Goal: Information Seeking & Learning: Learn about a topic

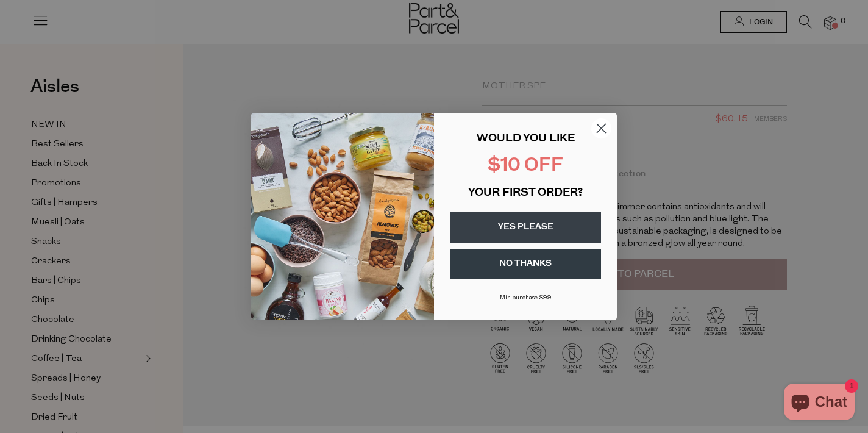
click at [601, 126] on circle "Close dialog" at bounding box center [601, 128] width 20 height 20
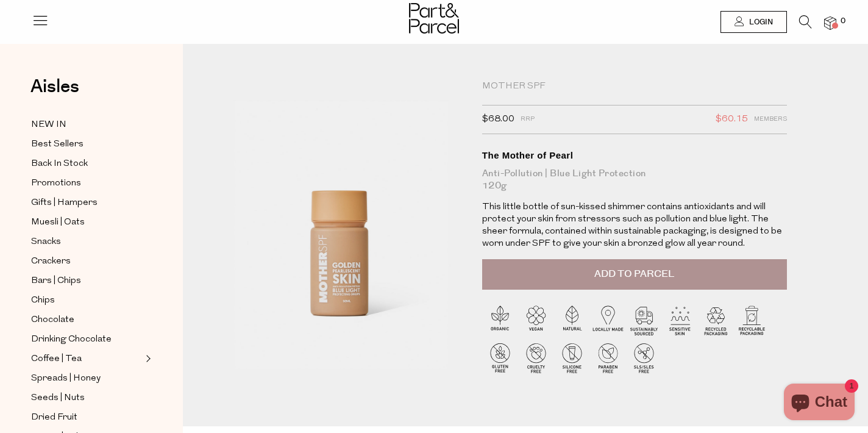
click at [804, 18] on icon at bounding box center [805, 21] width 13 height 13
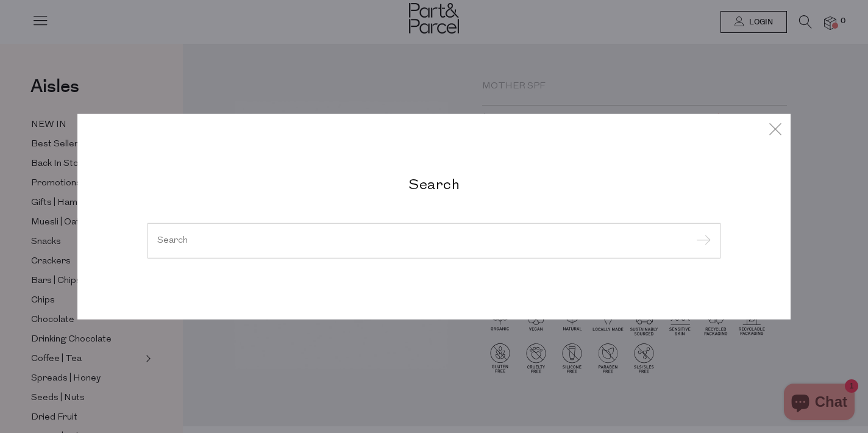
type input "p"
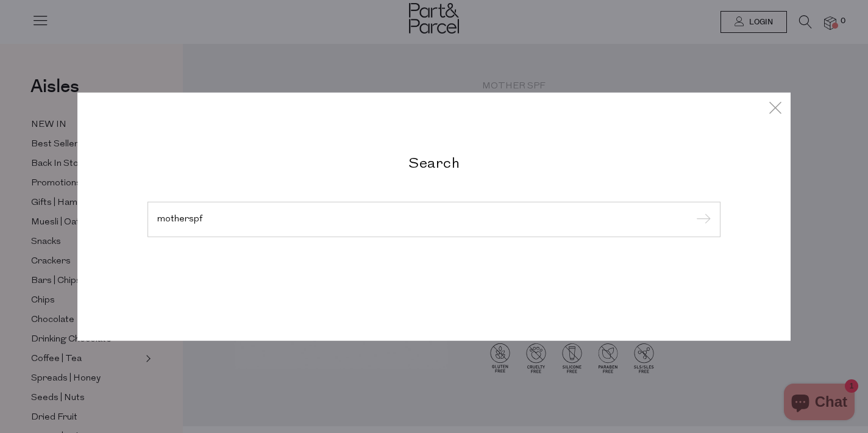
type input "motherspf"
click at [692, 211] on input "submit" at bounding box center [701, 220] width 18 height 18
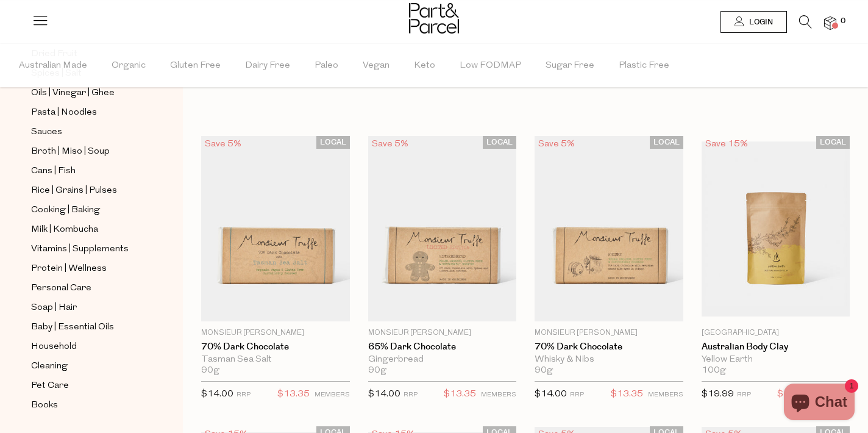
scroll to position [436, 0]
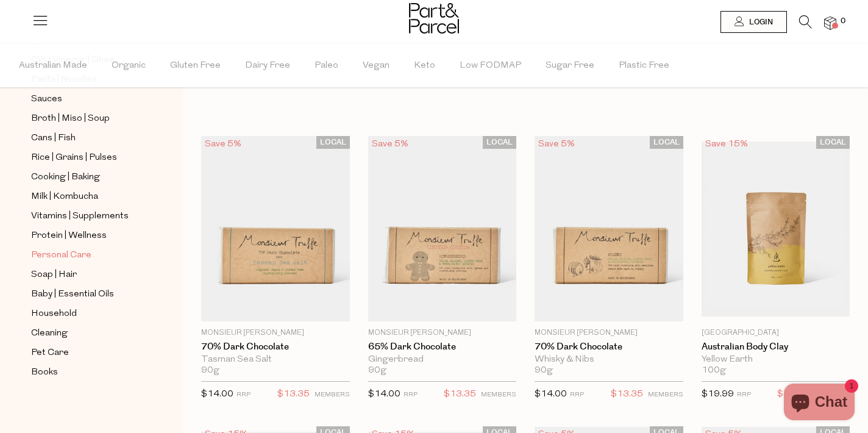
click at [58, 254] on span "Personal Care" at bounding box center [61, 255] width 60 height 15
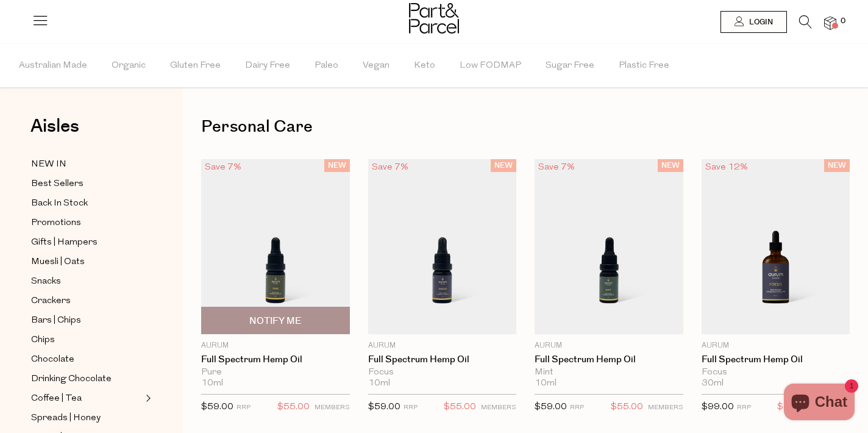
click at [314, 234] on img at bounding box center [275, 246] width 149 height 175
